Goal: Task Accomplishment & Management: Manage account settings

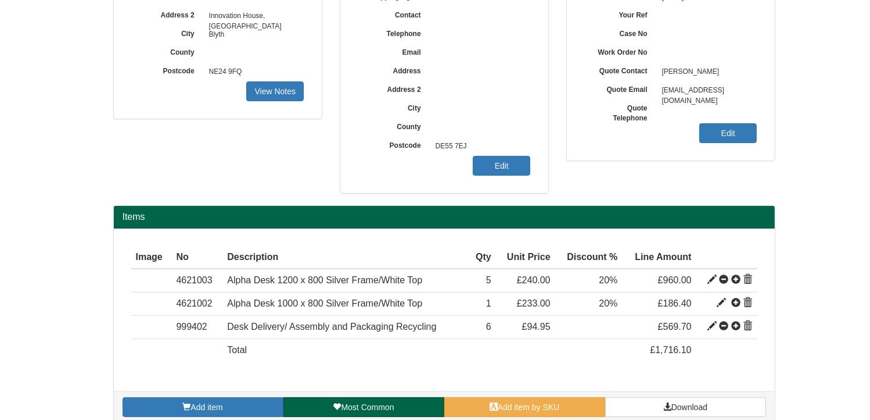
scroll to position [214, 0]
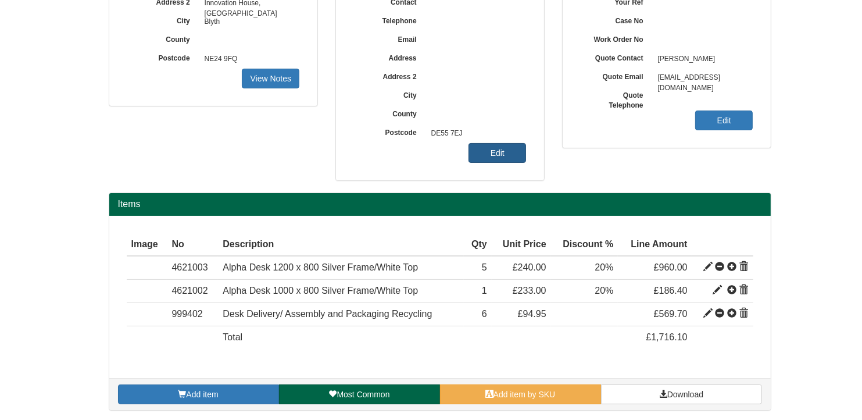
click at [506, 153] on link "Edit" at bounding box center [497, 153] width 58 height 20
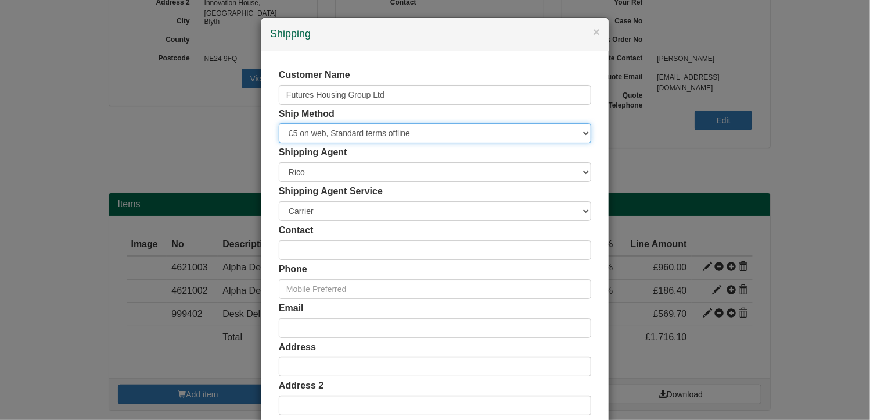
click at [335, 138] on select "Free of Charge £5 Flat Rate £7.50 Flat Rate £10 Flat Rate BESPOKE2 BESPOKE3 BES…" at bounding box center [435, 133] width 313 height 20
select select "BESPOKE9"
click at [279, 123] on select "Free of Charge £5 Flat Rate £7.50 Flat Rate £10 Flat Rate BESPOKE2 BESPOKE3 BES…" at bounding box center [435, 133] width 313 height 20
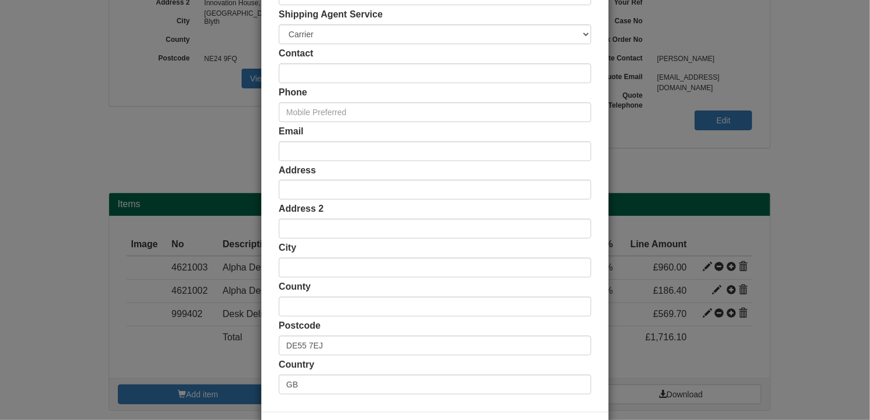
scroll to position [223, 0]
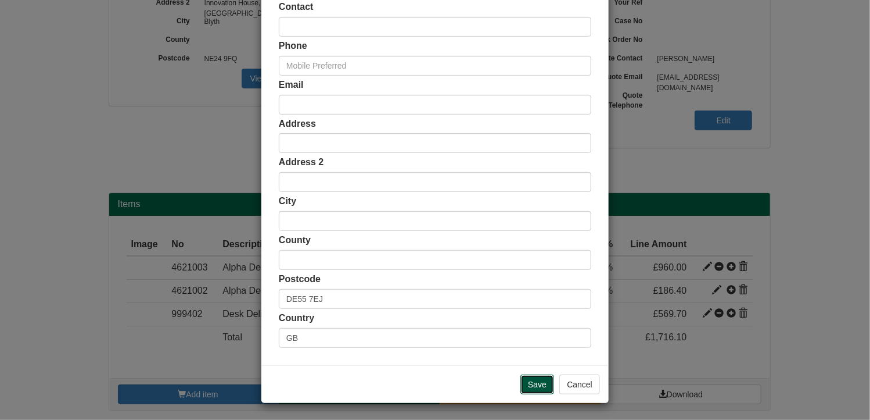
click at [535, 386] on input "Save" at bounding box center [538, 384] width 34 height 20
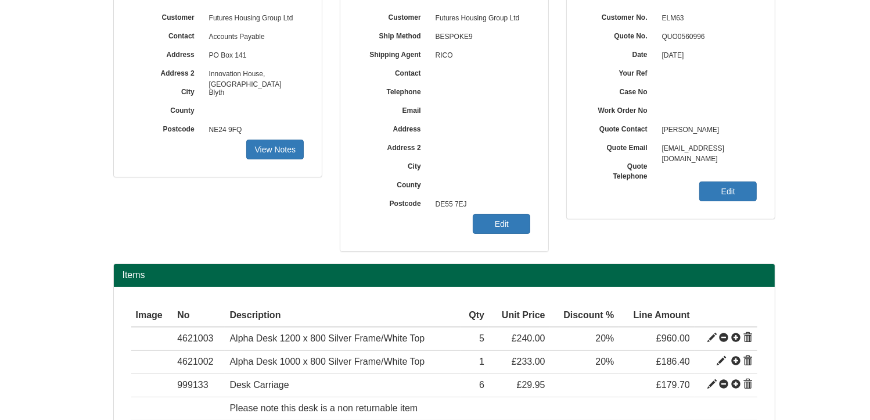
scroll to position [232, 0]
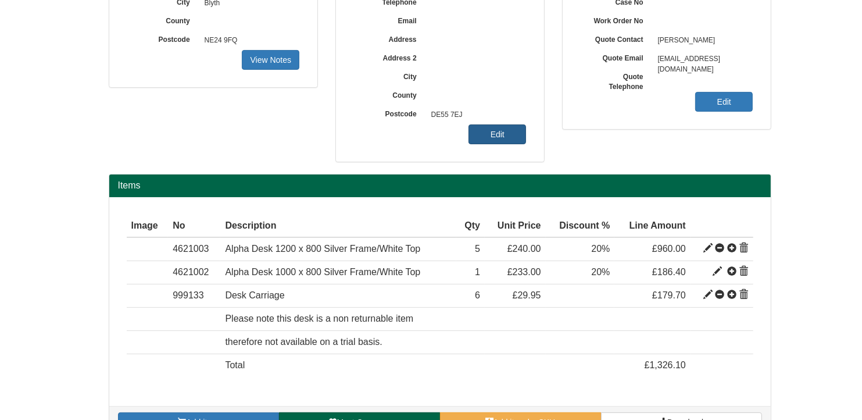
click at [511, 134] on link "Edit" at bounding box center [497, 134] width 58 height 20
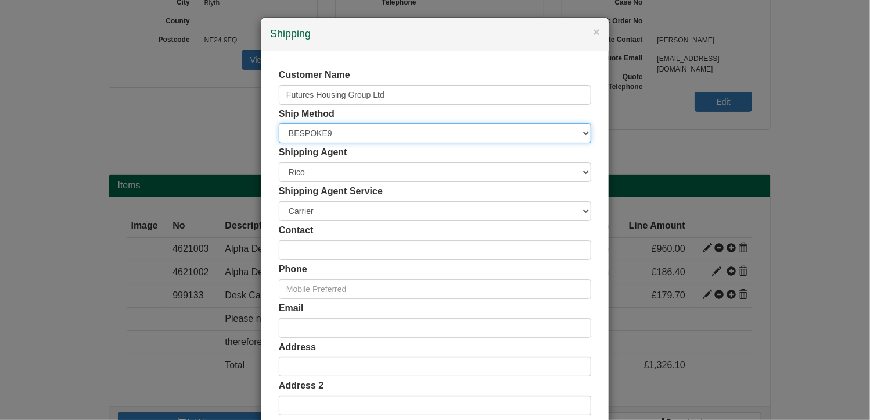
click at [343, 138] on select "Free of Charge £5 Flat Rate £7.50 Flat Rate £10 Flat Rate BESPOKE2 BESPOKE3 BES…" at bounding box center [435, 133] width 313 height 20
select select "BESPOKE8"
click at [279, 123] on select "Free of Charge £5 Flat Rate £7.50 Flat Rate £10 Flat Rate BESPOKE2 BESPOKE3 BES…" at bounding box center [435, 133] width 313 height 20
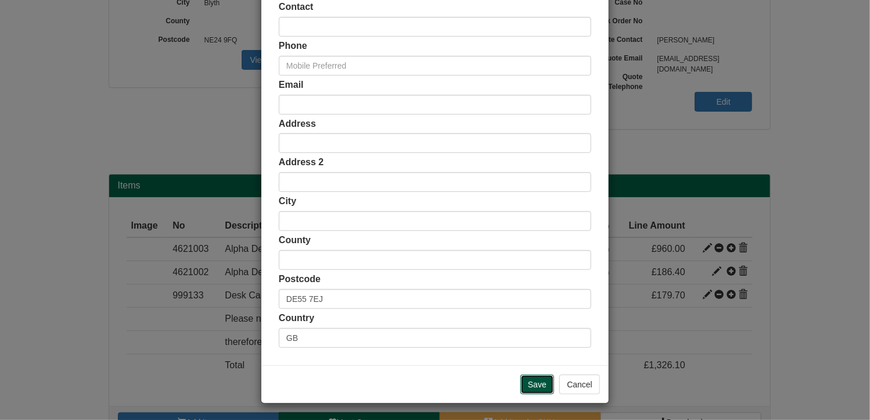
click at [543, 384] on input "Save" at bounding box center [538, 384] width 34 height 20
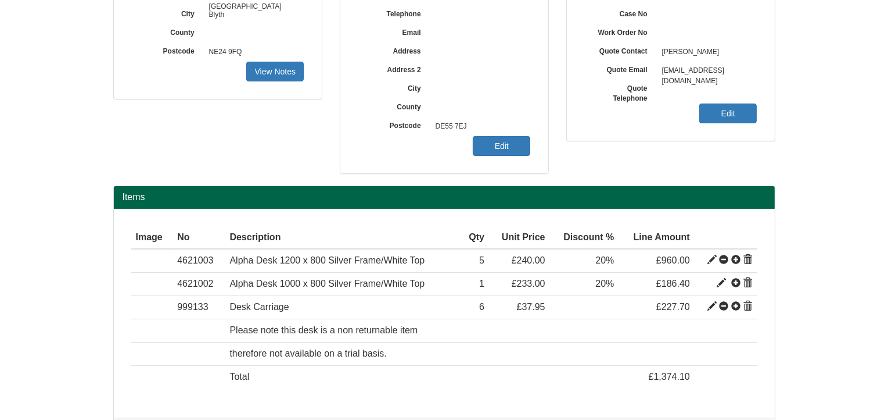
scroll to position [202, 0]
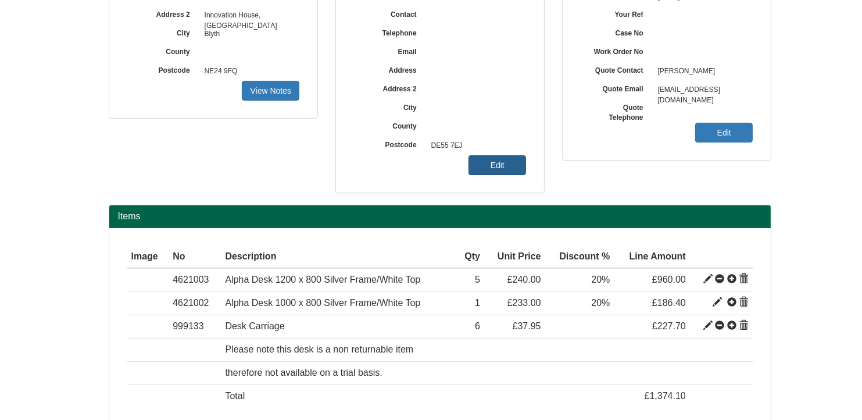
click at [508, 166] on link "Edit" at bounding box center [497, 165] width 58 height 20
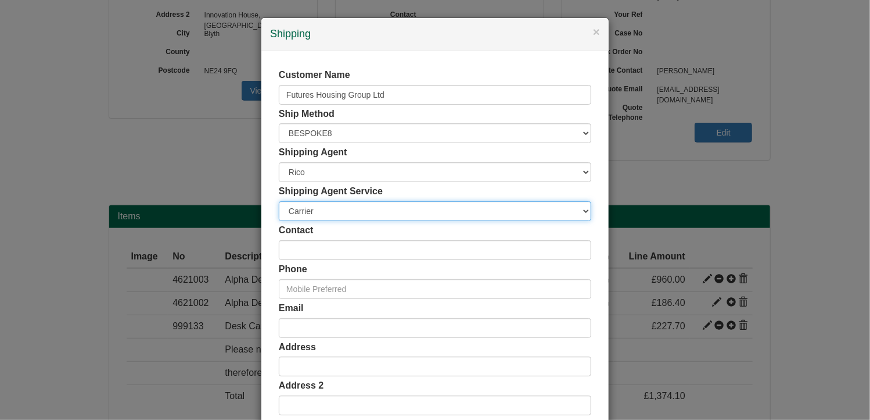
click at [316, 210] on select "Carrier White Glove" at bounding box center [435, 211] width 313 height 20
select select "TS-DELASS"
click at [279, 201] on select "Carrier White Glove" at bounding box center [435, 211] width 313 height 20
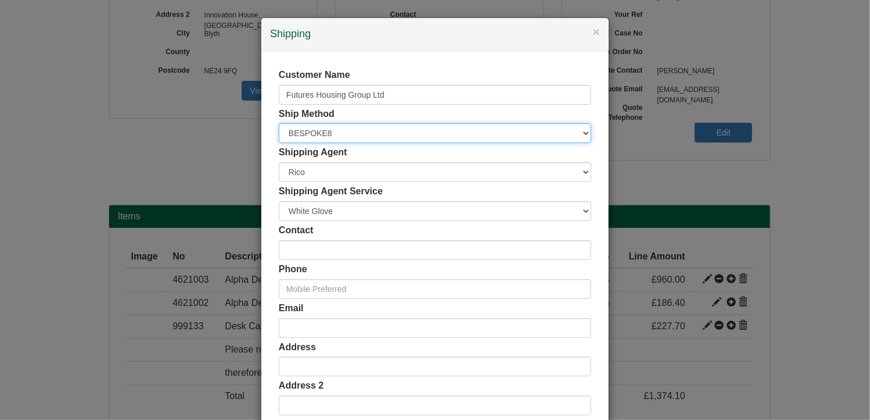
click at [322, 133] on select "Free of Charge £5 Flat Rate £7.50 Flat Rate £10 Flat Rate BESPOKE2 BESPOKE3 BES…" at bounding box center [435, 133] width 313 height 20
select select "BESPOKE9"
click at [279, 123] on select "Free of Charge £5 Flat Rate £7.50 Flat Rate £10 Flat Rate BESPOKE2 BESPOKE3 BES…" at bounding box center [435, 133] width 313 height 20
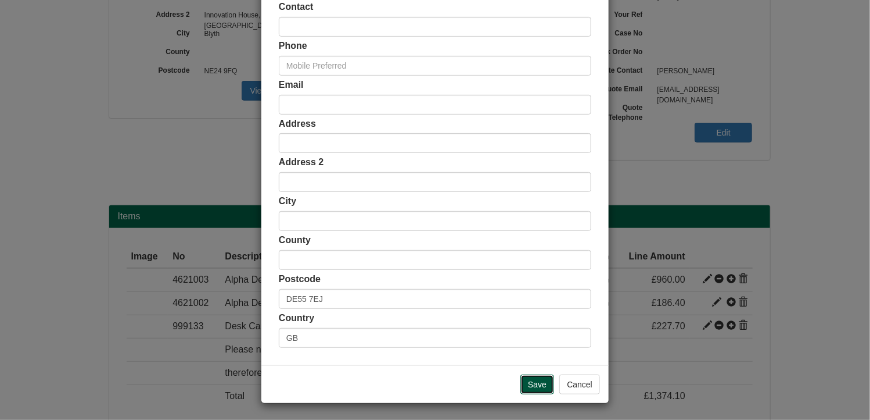
click at [535, 385] on input "Save" at bounding box center [538, 384] width 34 height 20
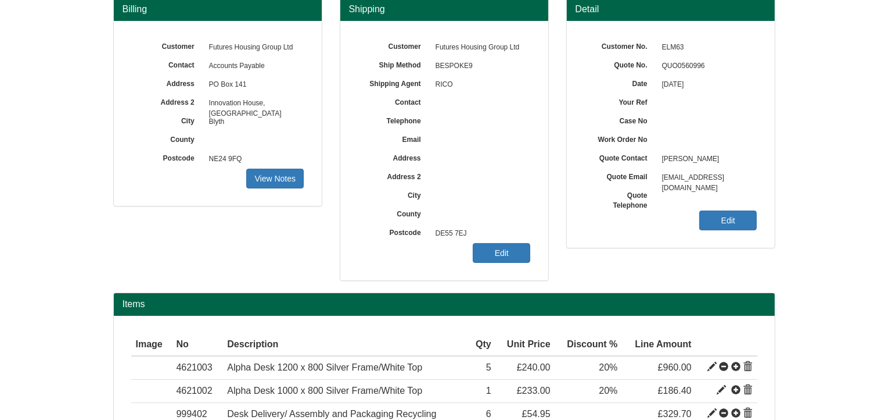
scroll to position [214, 0]
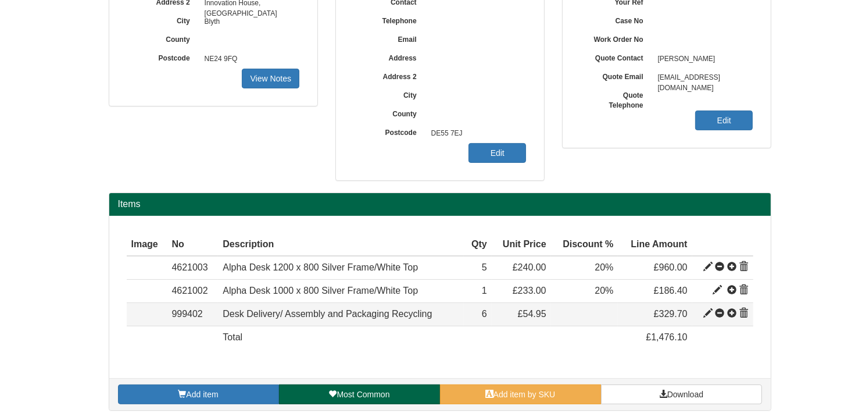
click at [705, 310] on span at bounding box center [707, 313] width 9 height 9
type input "Desk Delivery/ Assembly and Packaging Recycling"
type input "97.87"
type input "94.95"
type input "54.95"
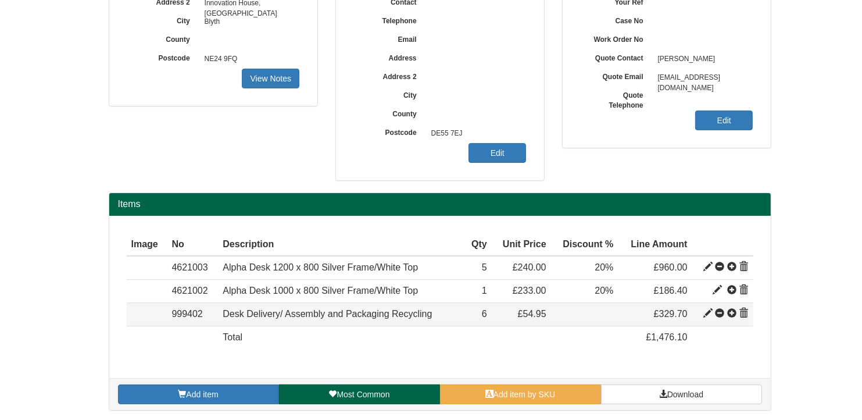
type input "6"
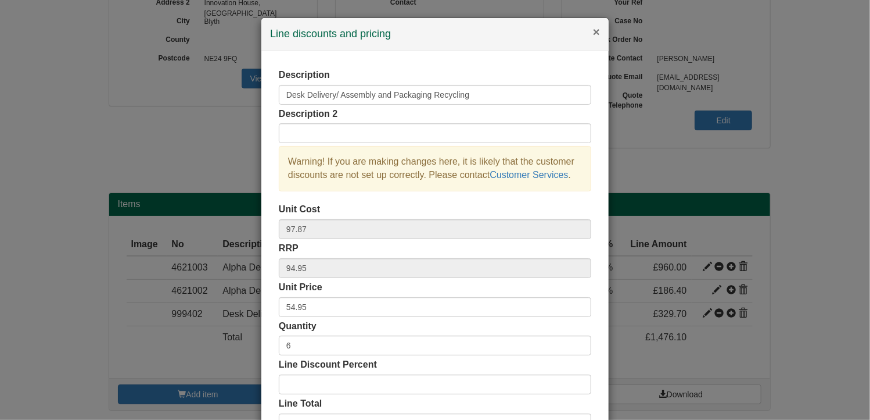
click at [593, 32] on button "×" at bounding box center [596, 32] width 7 height 12
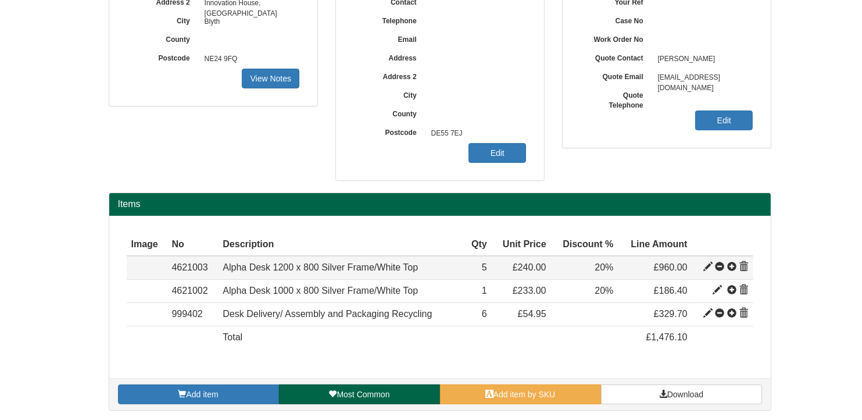
click at [709, 263] on span at bounding box center [707, 266] width 9 height 9
type input "Alpha Desk 1200 x 800 Silver Frame/White Top"
type input "107.65"
type input "240.00"
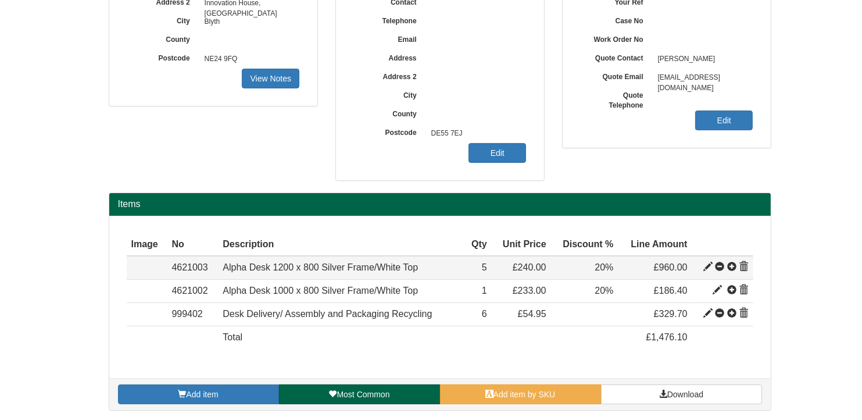
type input "5"
type input "20.00"
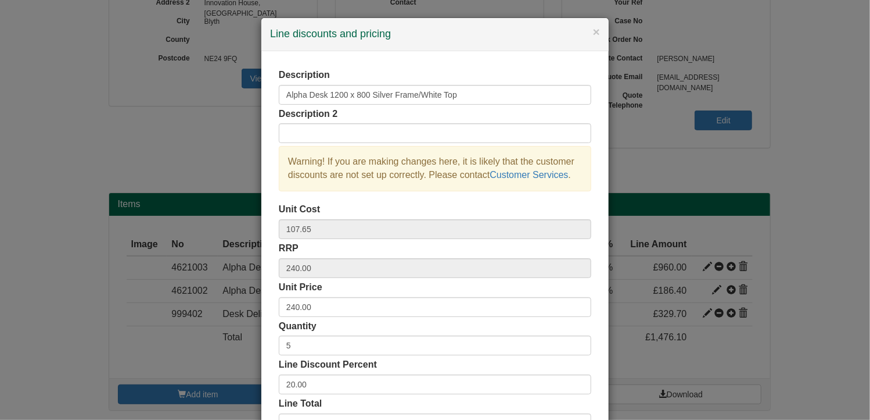
scroll to position [58, 0]
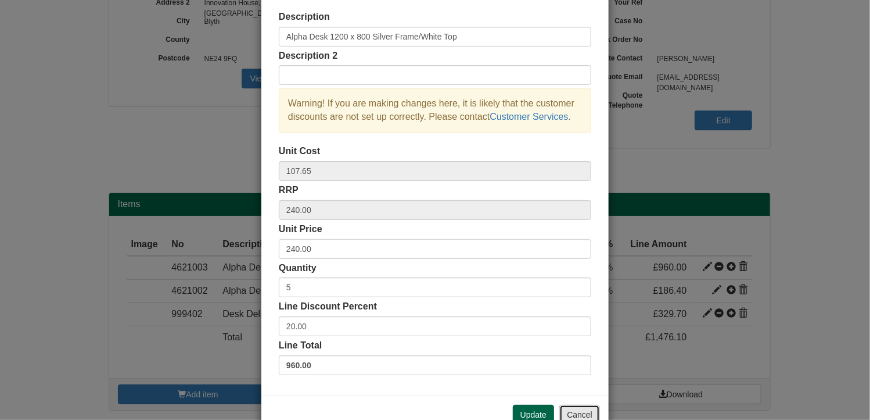
click at [574, 413] on button "Cancel" at bounding box center [580, 414] width 41 height 20
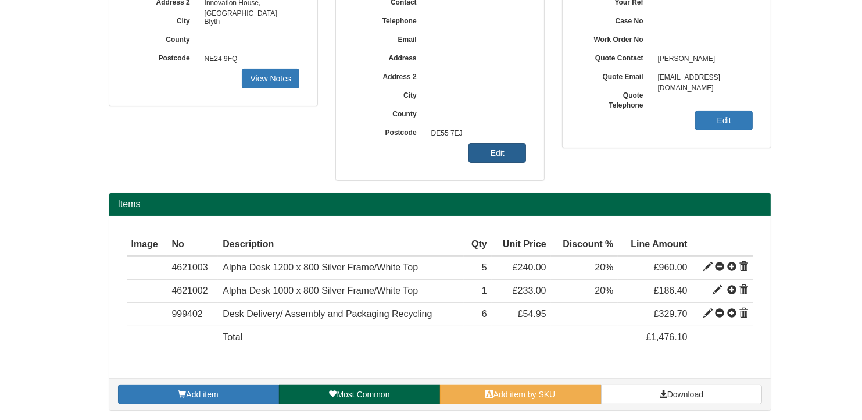
click at [502, 151] on link "Edit" at bounding box center [497, 153] width 58 height 20
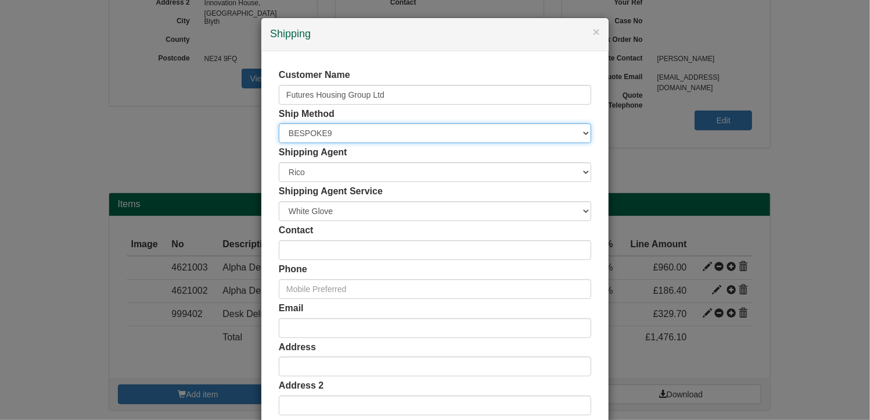
click at [324, 130] on select "Free of Charge £5 Flat Rate £7.50 Flat Rate £10 Flat Rate BESPOKE2 BESPOKE3 BES…" at bounding box center [435, 133] width 313 height 20
select select "STANDARD"
click at [279, 123] on select "Free of Charge £5 Flat Rate £7.50 Flat Rate £10 Flat Rate BESPOKE2 BESPOKE3 BES…" at bounding box center [435, 133] width 313 height 20
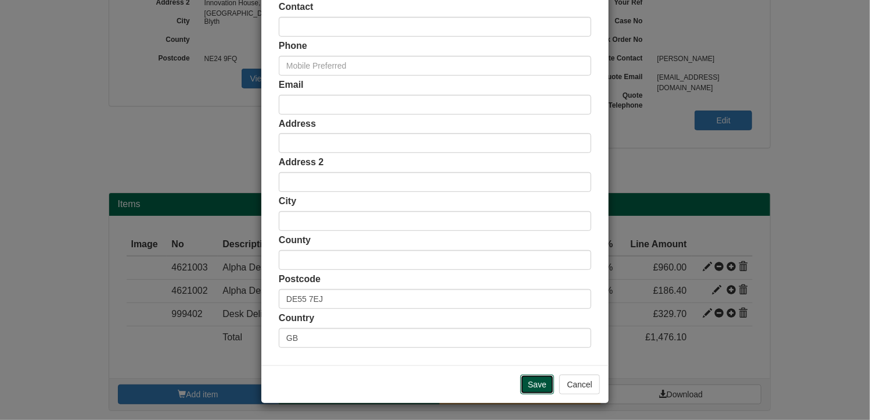
click at [535, 384] on input "Save" at bounding box center [538, 384] width 34 height 20
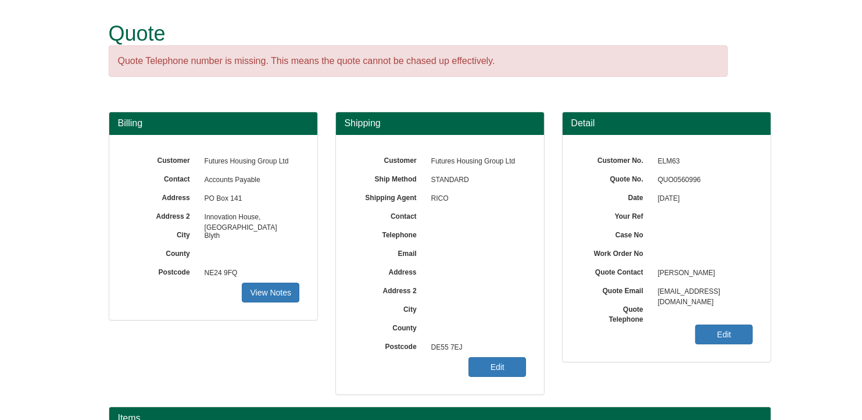
scroll to position [174, 0]
